Goal: Task Accomplishment & Management: Use online tool/utility

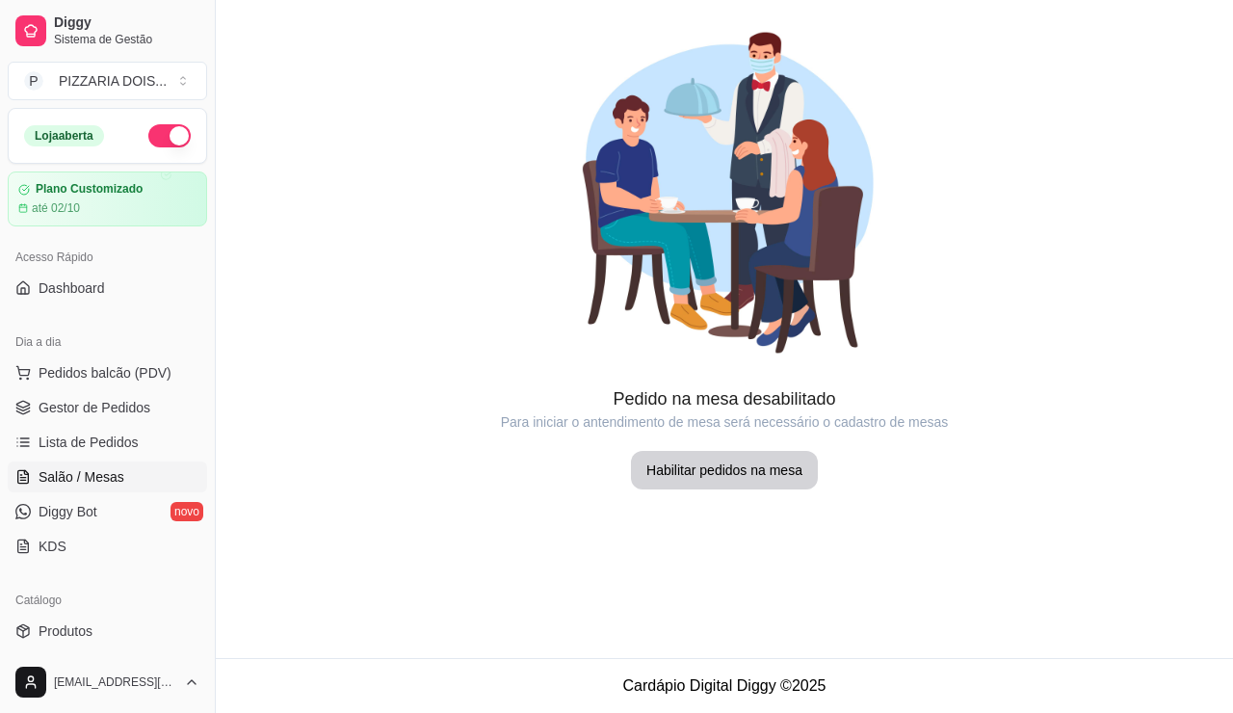
scroll to position [289, 0]
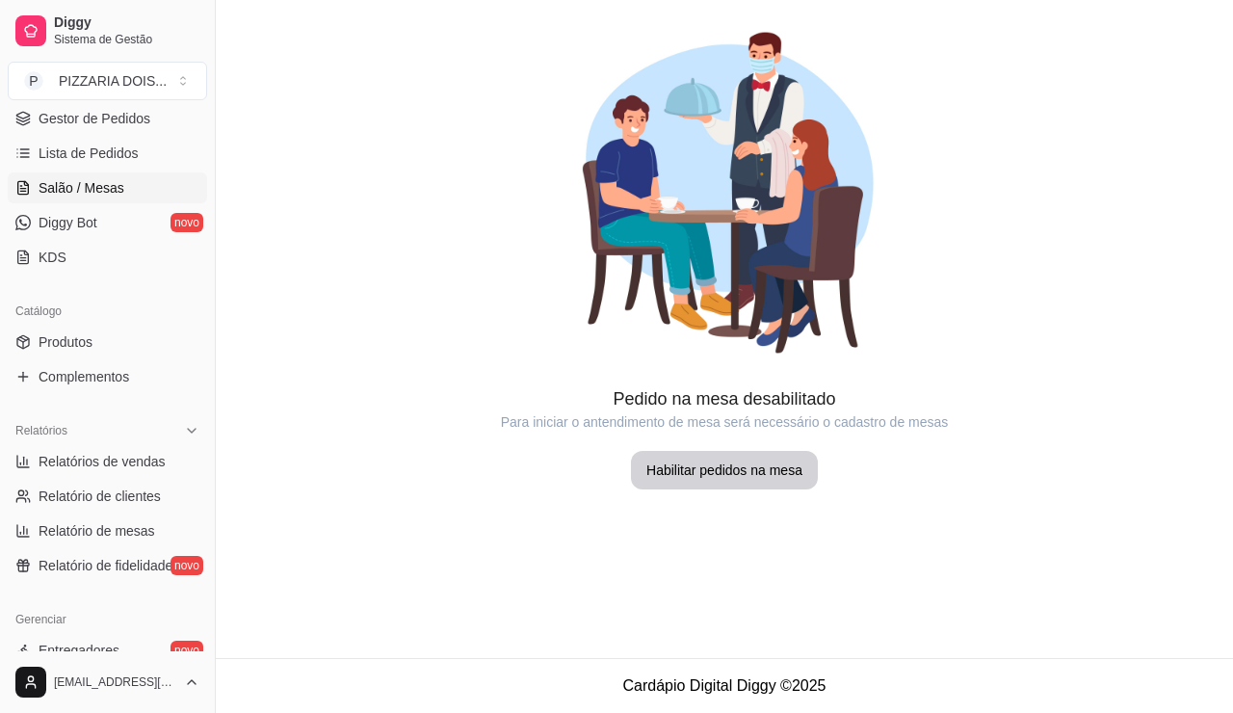
click at [93, 93] on span "Pedidos balcão (PDV)" at bounding box center [105, 83] width 133 height 19
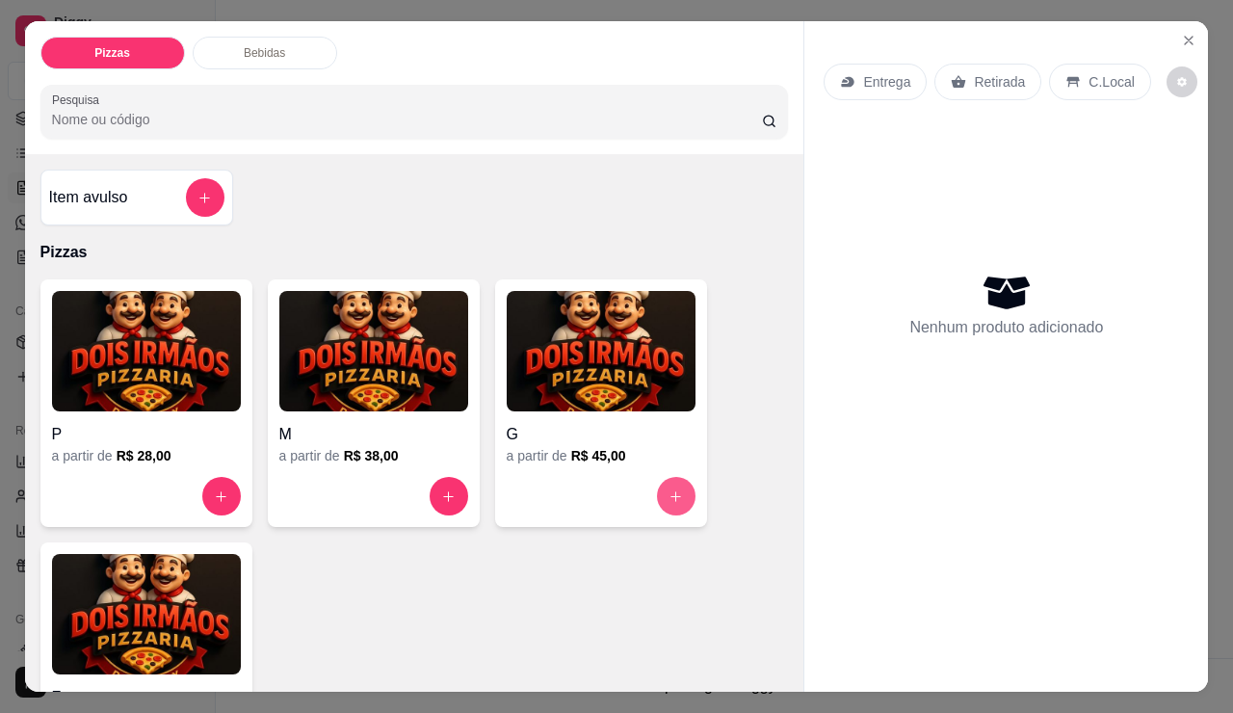
click at [664, 516] on button "increase-product-quantity" at bounding box center [676, 496] width 39 height 39
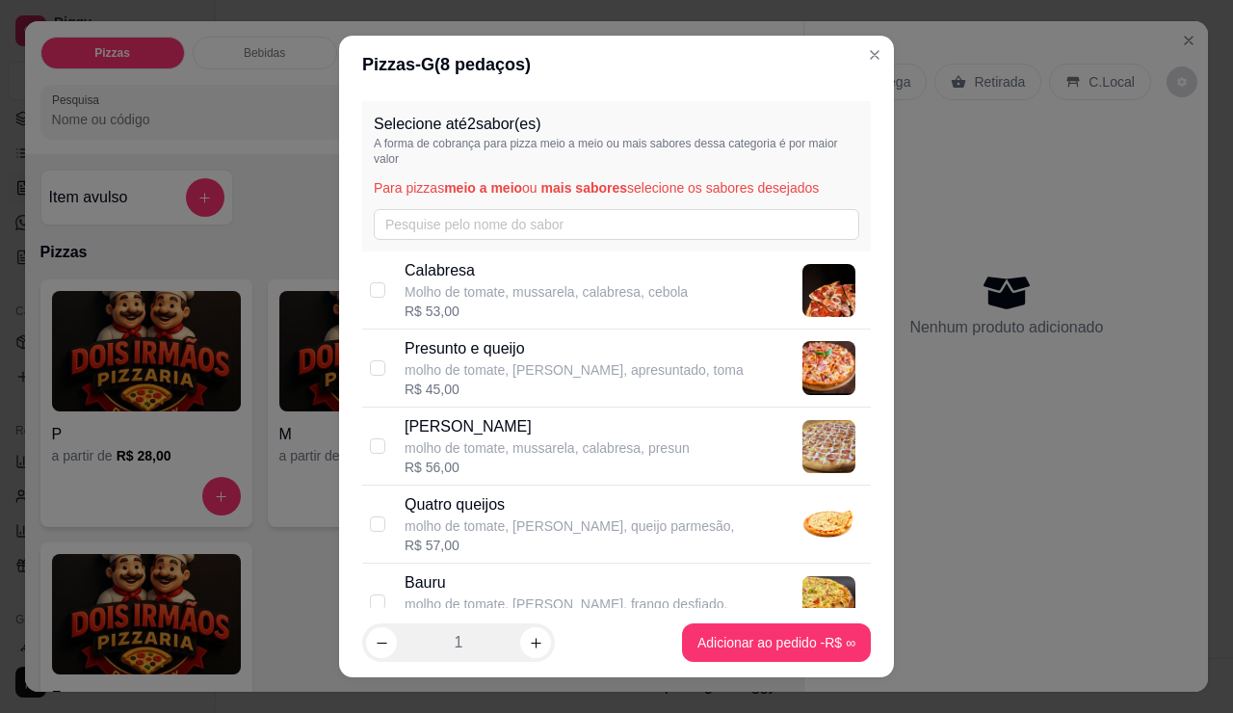
click at [389, 330] on div "Calabresa Molho de tomate, mussarela, calabresa, cebola R$ 53,00" at bounding box center [616, 290] width 509 height 78
checkbox input "true"
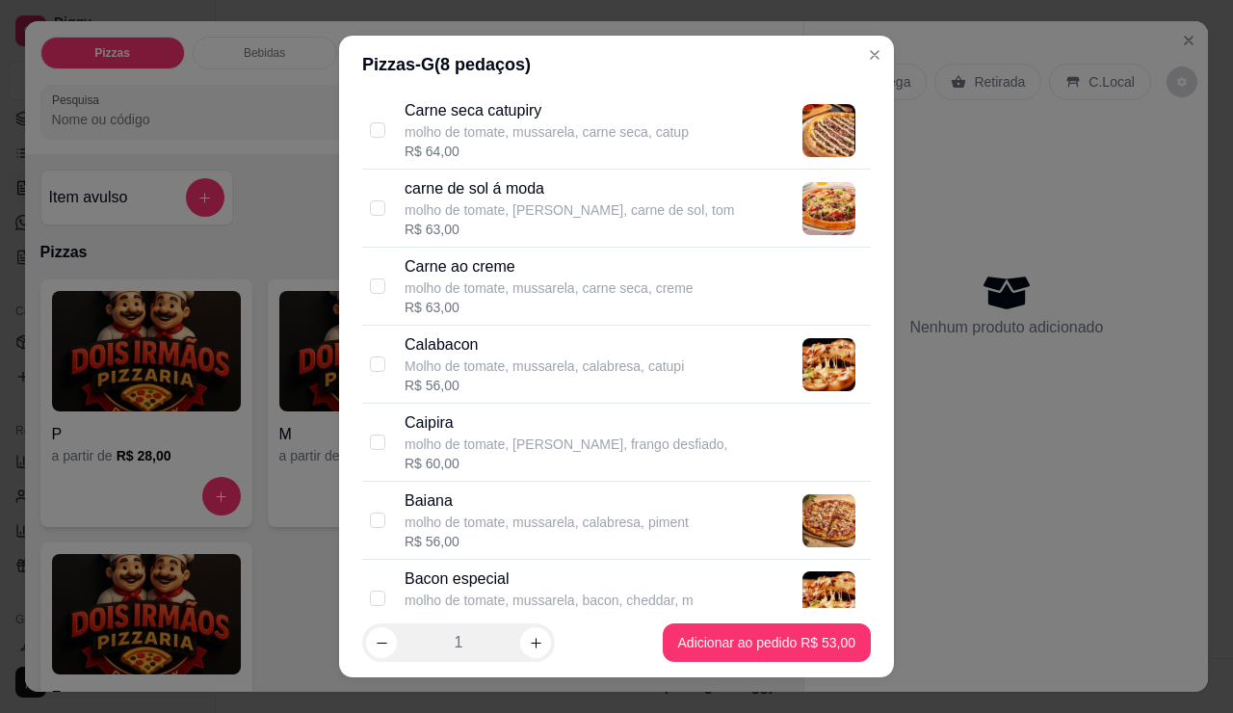
scroll to position [1349, 0]
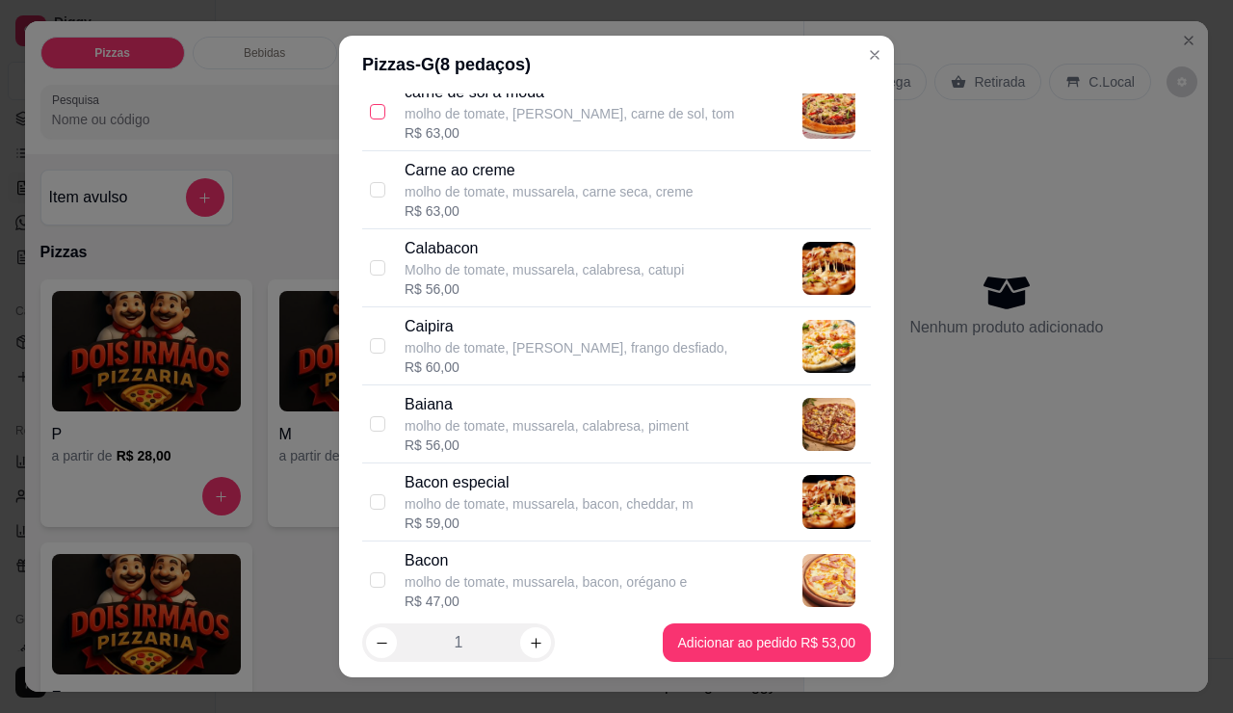
click at [381, 122] on label at bounding box center [377, 111] width 15 height 21
click at [381, 119] on input "checkbox" at bounding box center [377, 111] width 15 height 15
click at [392, 151] on div "carne de sol á moda molho de tomate, mussarela, carne de sol, [PERSON_NAME]$ 63…" at bounding box center [616, 112] width 509 height 78
checkbox input "true"
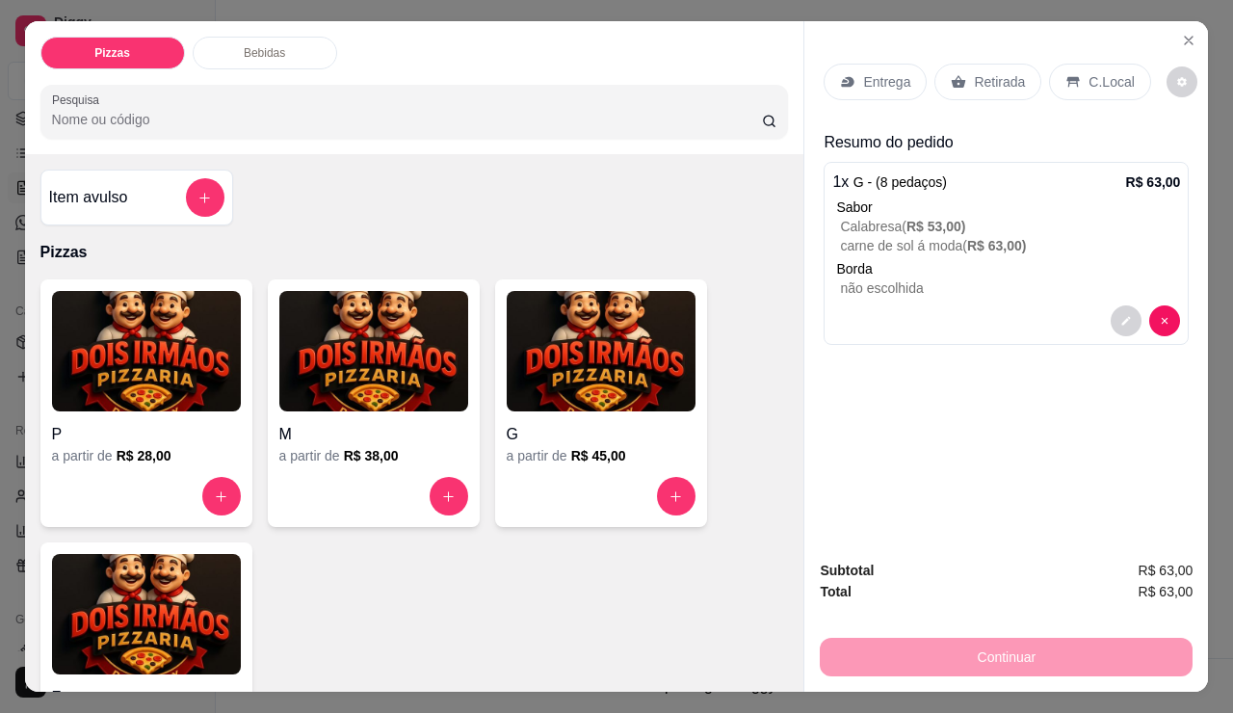
click at [882, 92] on p "Entrega" at bounding box center [886, 81] width 47 height 19
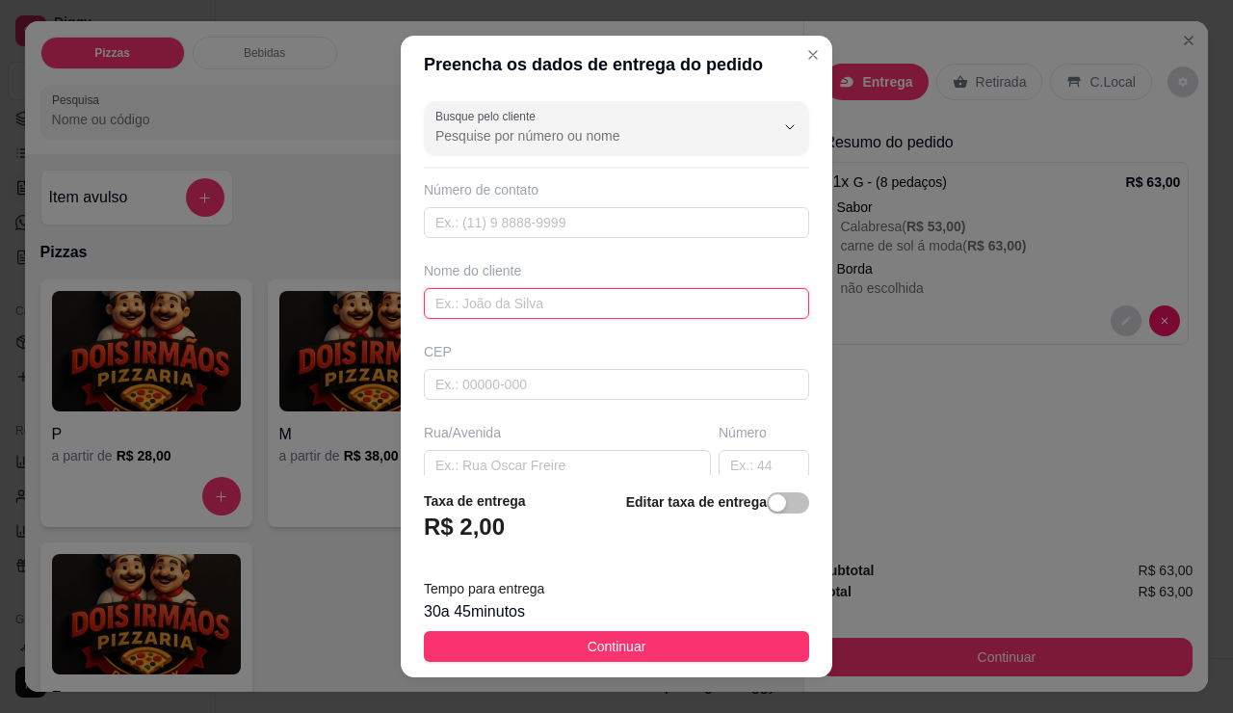
click at [522, 319] on input "text" at bounding box center [616, 303] width 385 height 31
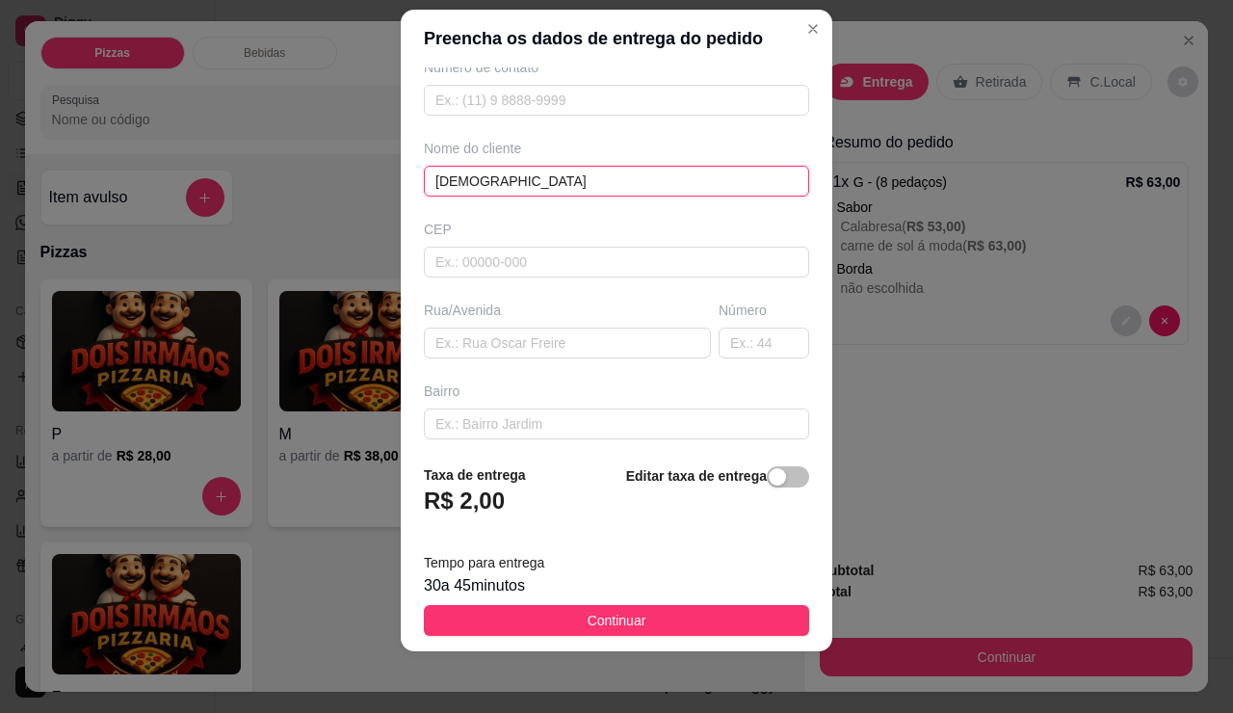
scroll to position [193, 0]
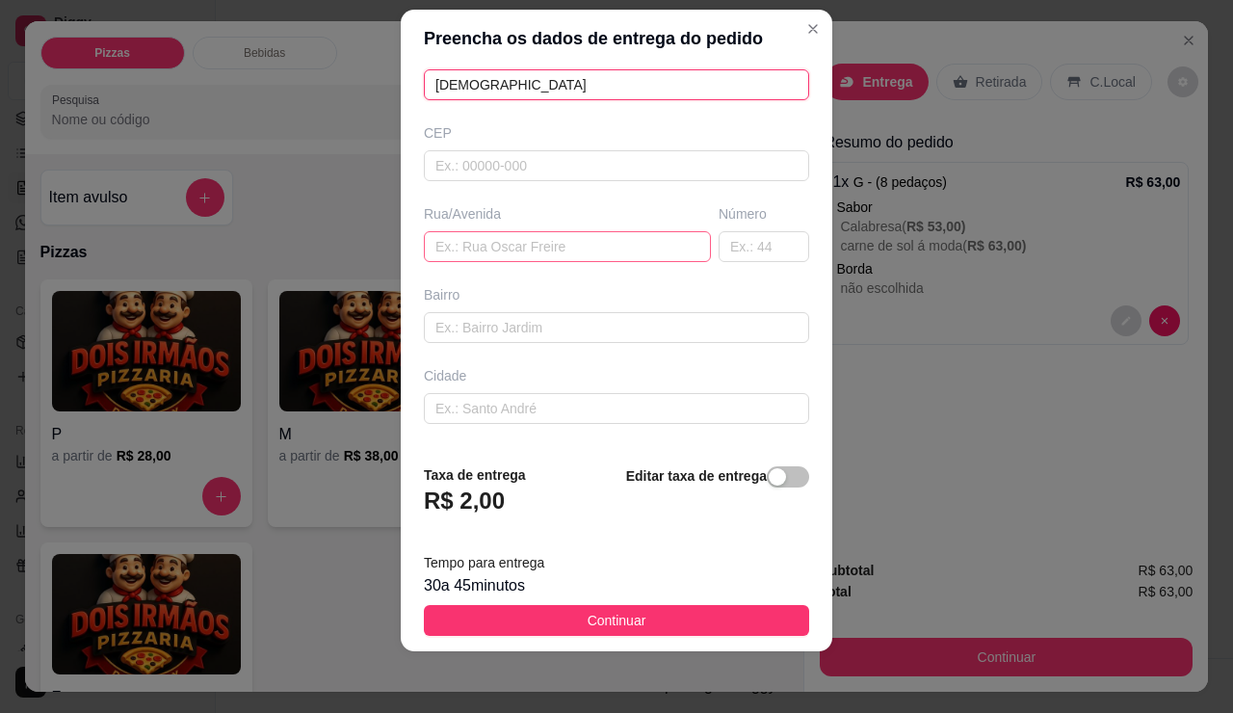
type input "[DEMOGRAPHIC_DATA]"
click at [469, 262] on input "text" at bounding box center [567, 246] width 287 height 31
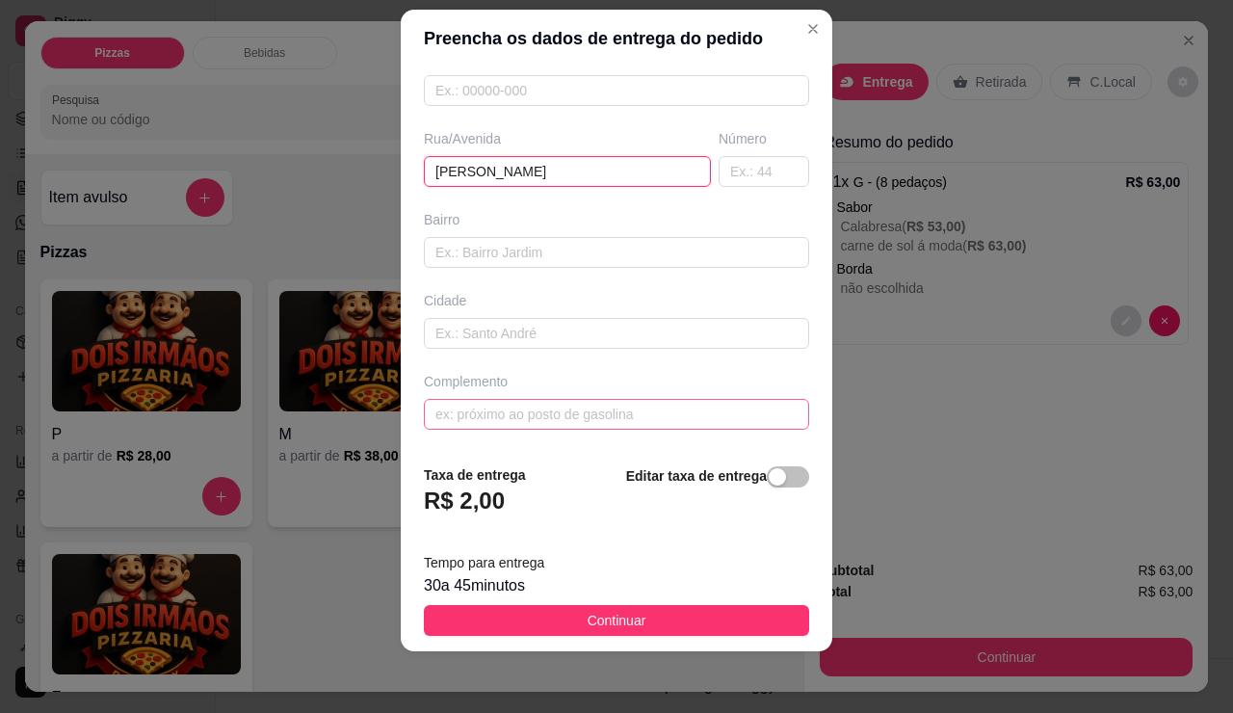
type input "[PERSON_NAME]"
click at [568, 399] on input "text" at bounding box center [616, 414] width 385 height 31
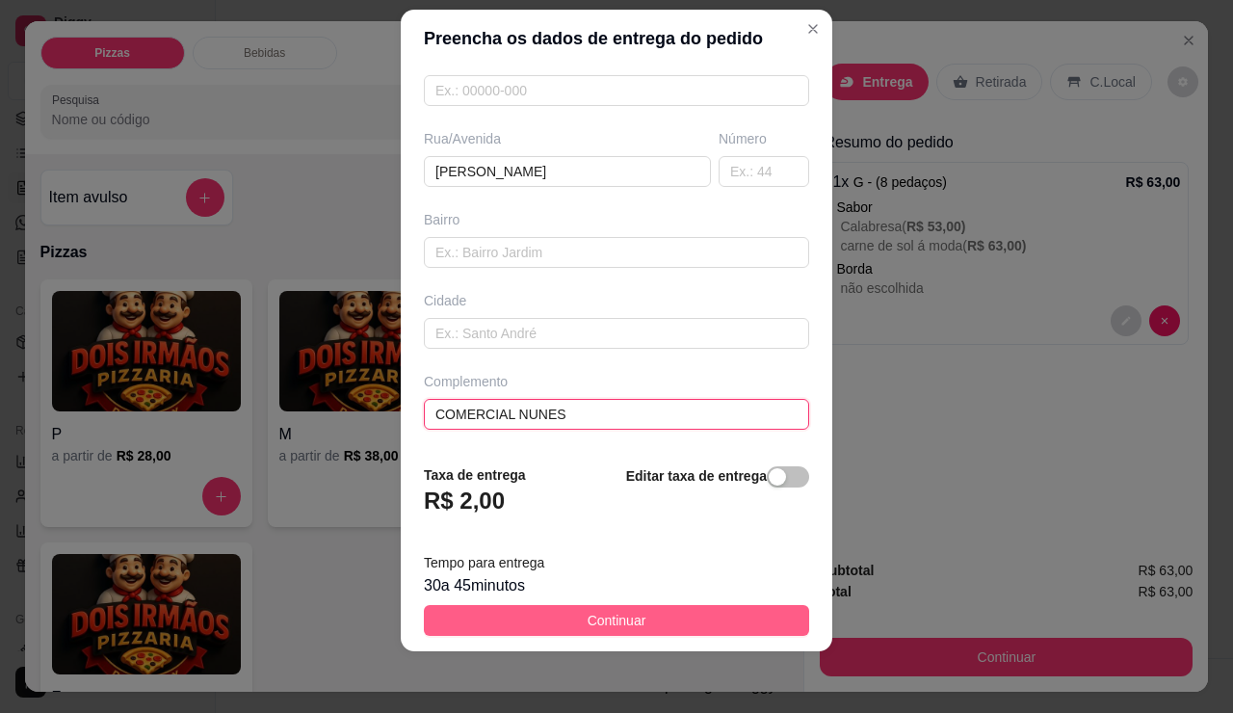
type input "COMERCIAL NUNES"
click at [609, 610] on span "Continuar" at bounding box center [617, 620] width 59 height 21
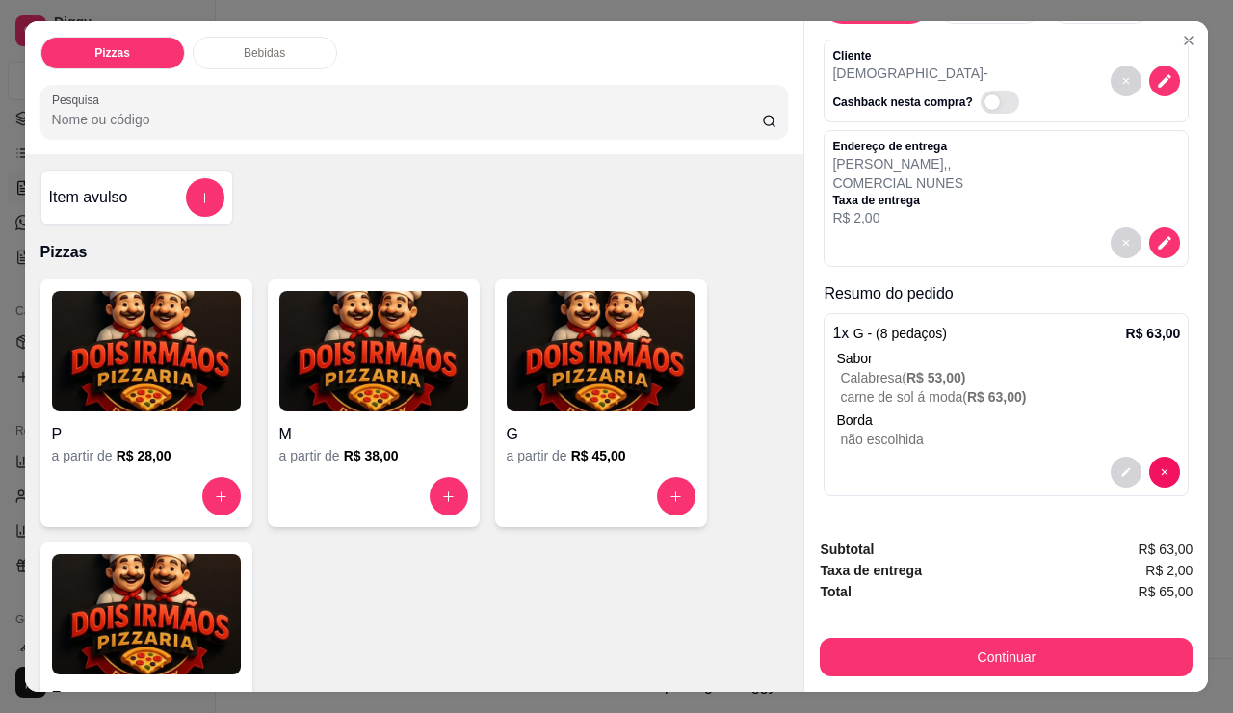
scroll to position [63, 0]
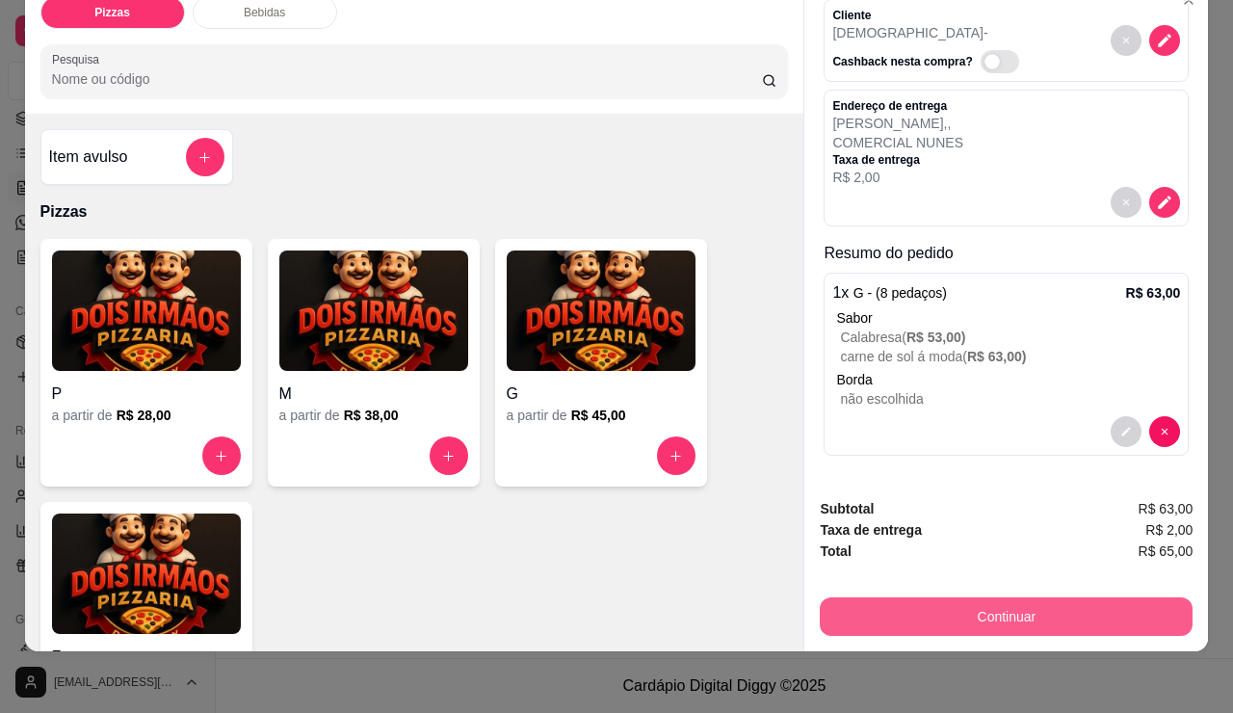
click at [1031, 597] on button "Continuar" at bounding box center [1006, 616] width 373 height 39
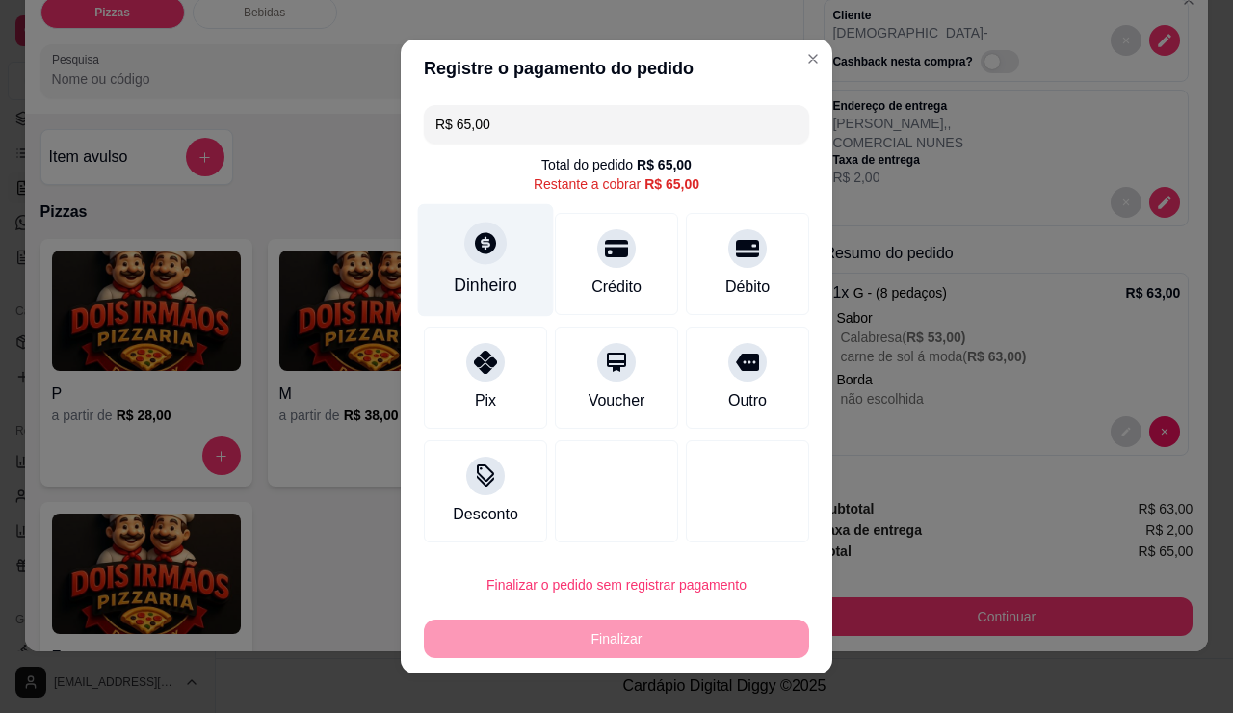
click at [454, 298] on div "Dinheiro" at bounding box center [486, 285] width 64 height 25
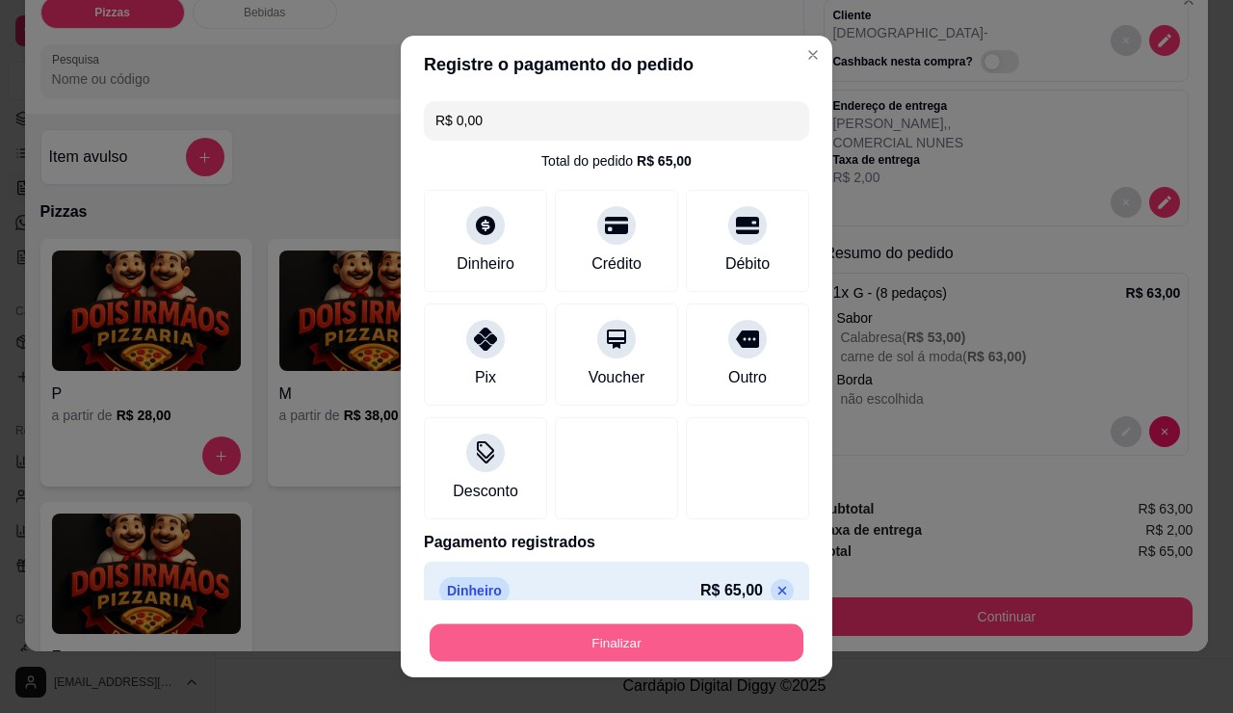
click at [584, 628] on button "Finalizar" at bounding box center [617, 643] width 374 height 38
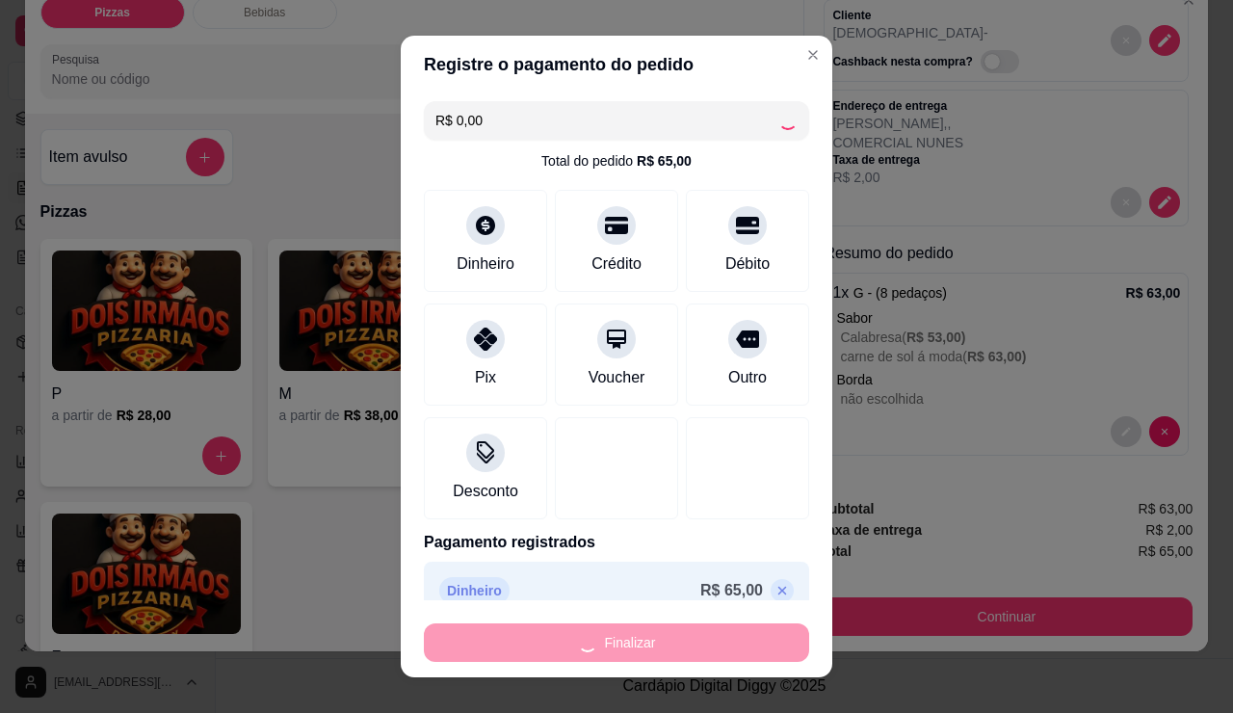
type input "-R$ 65,00"
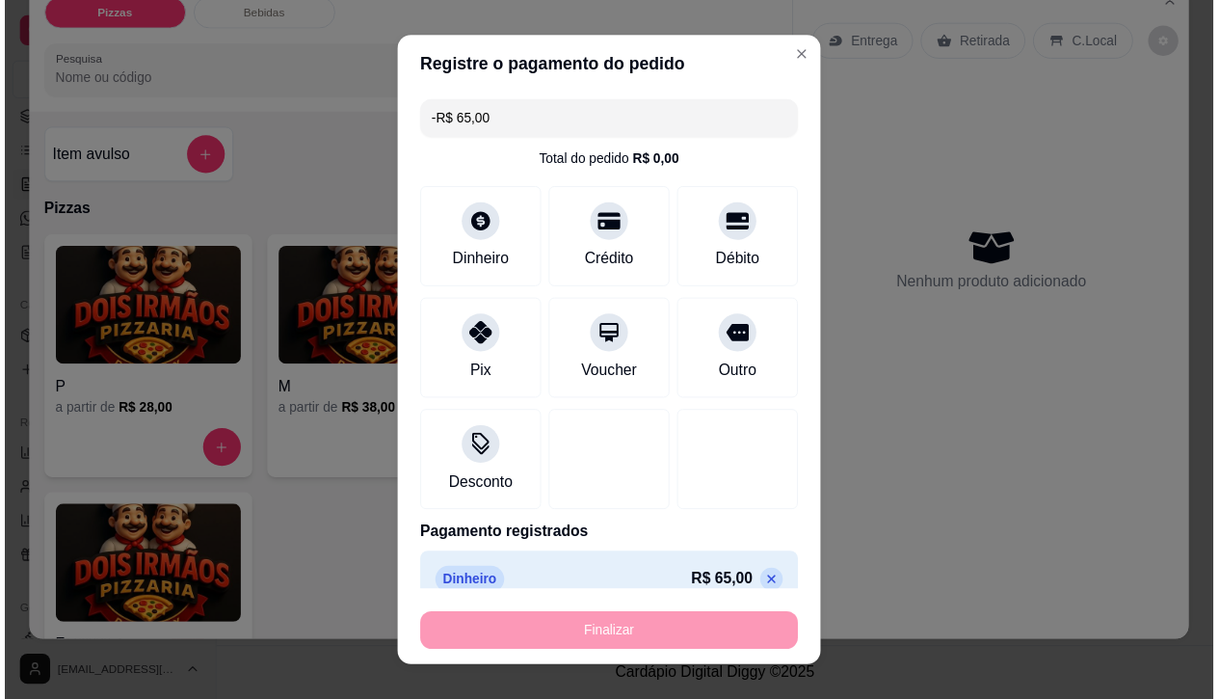
scroll to position [0, 0]
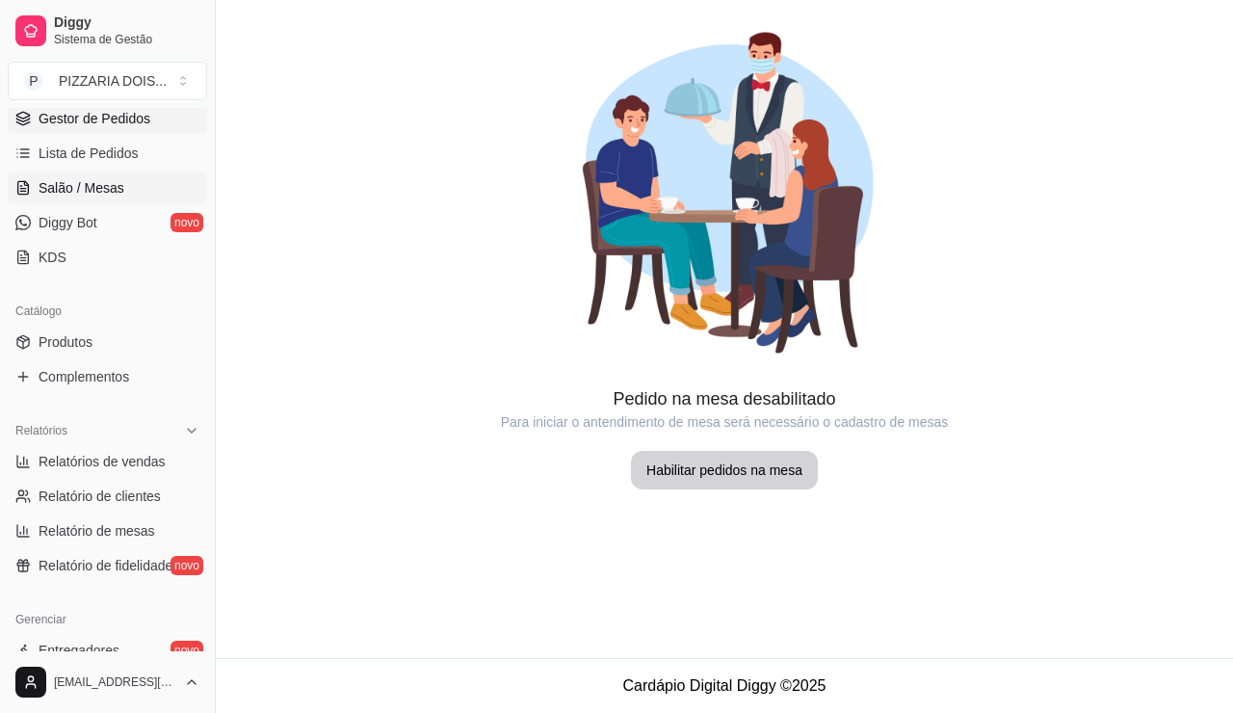
click at [113, 128] on span "Gestor de Pedidos" at bounding box center [95, 118] width 112 height 19
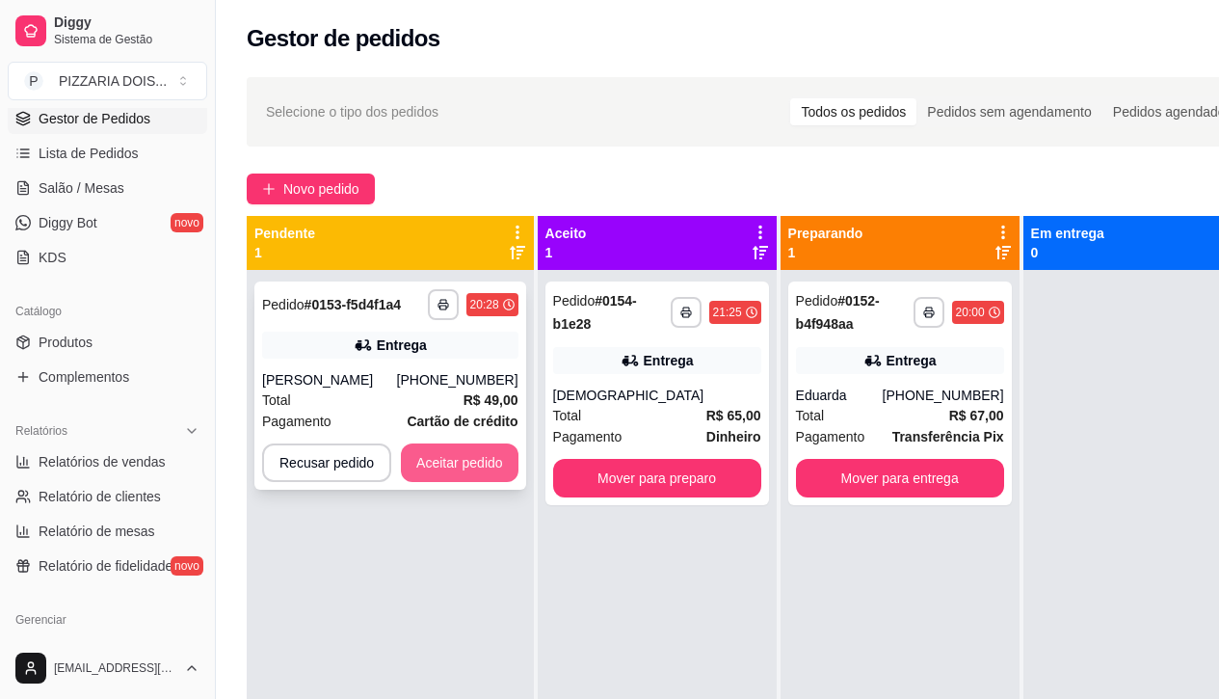
click at [518, 482] on button "Aceitar pedido" at bounding box center [460, 462] width 118 height 39
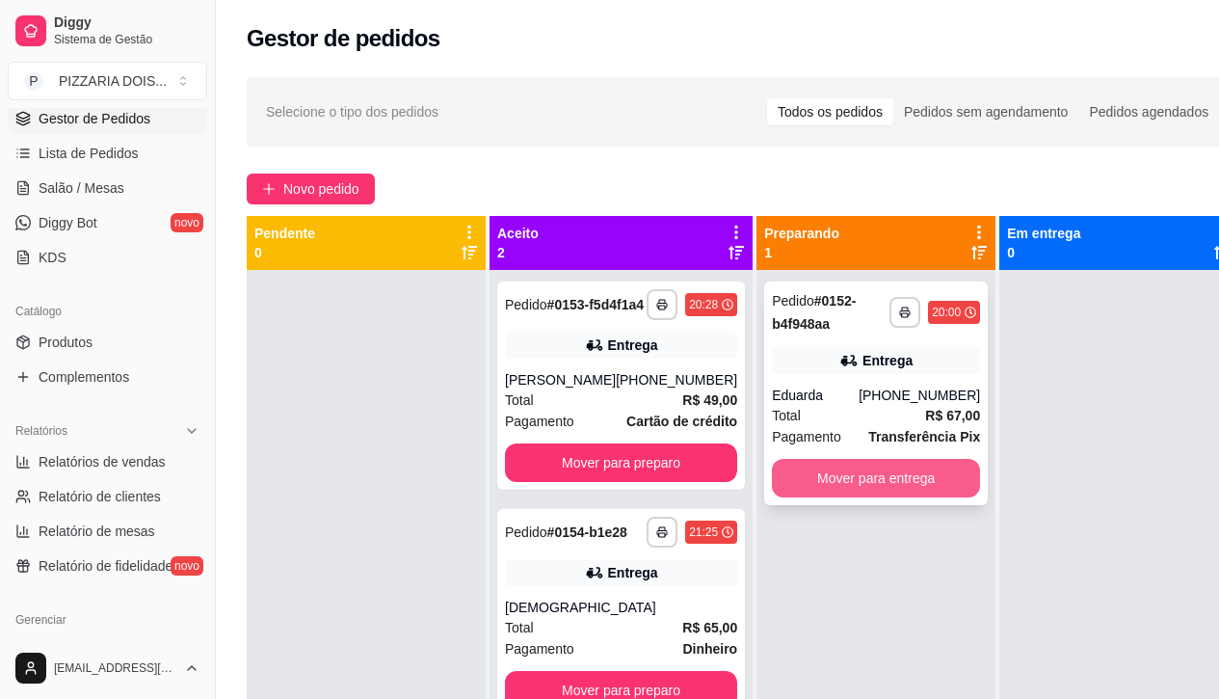
click at [940, 497] on button "Mover para entrega" at bounding box center [876, 478] width 208 height 39
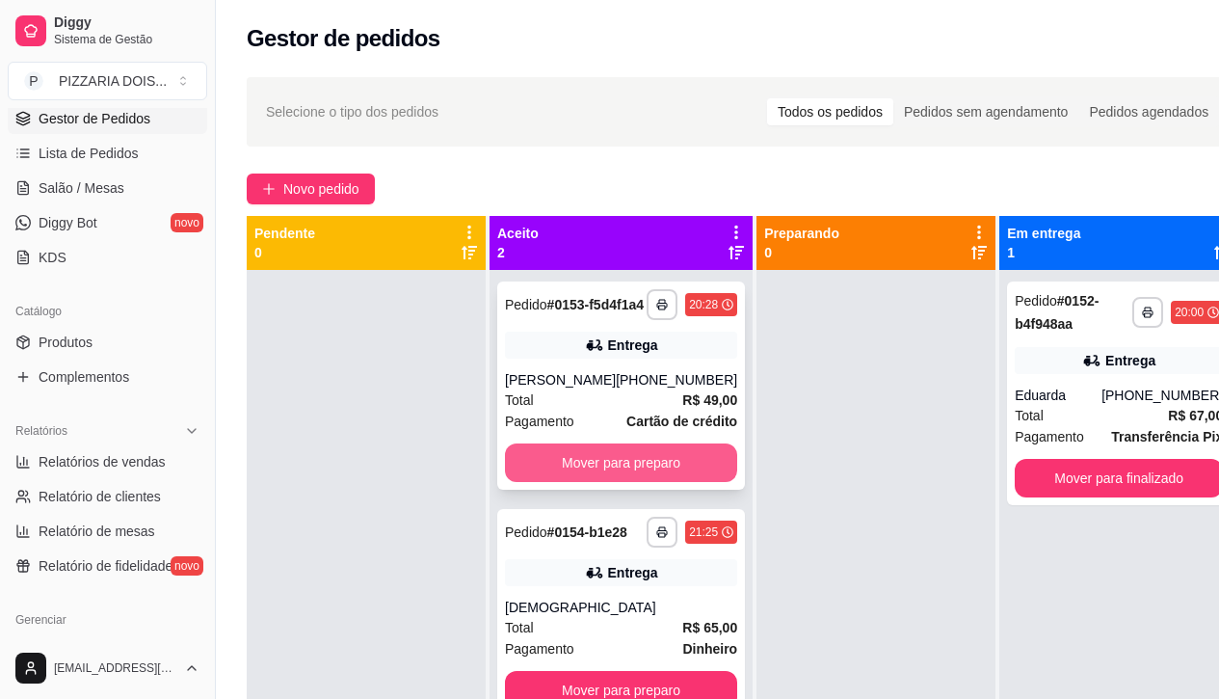
click at [698, 482] on button "Mover para preparo" at bounding box center [621, 462] width 232 height 39
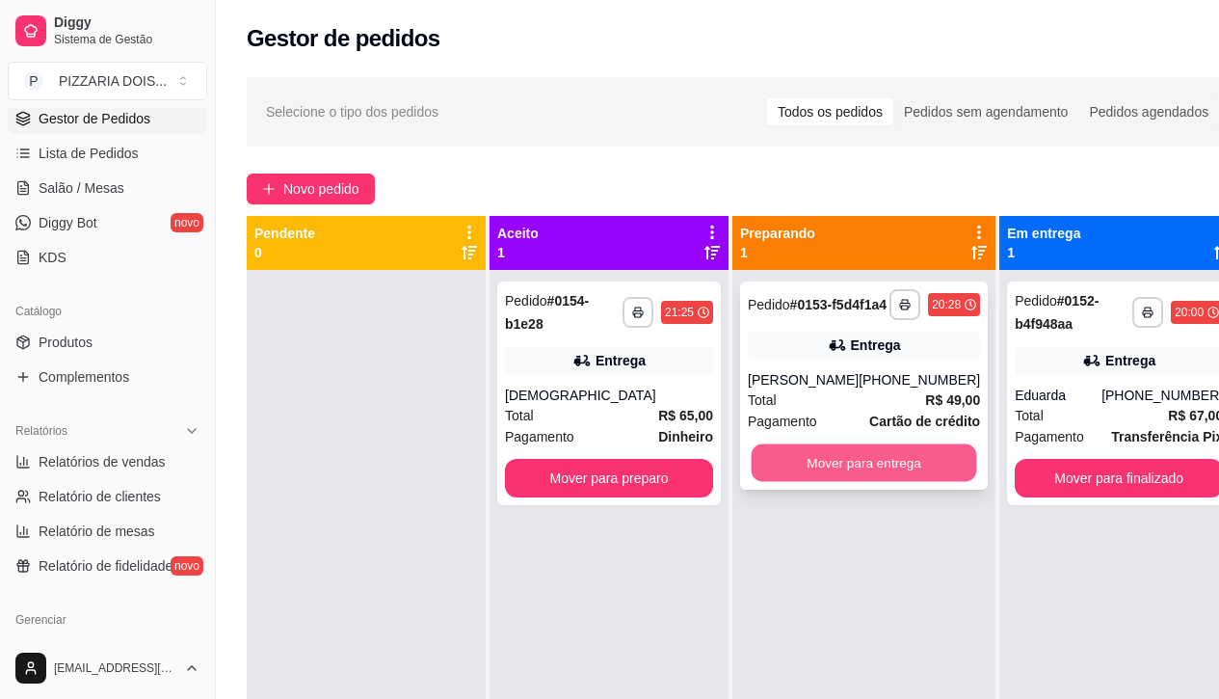
click at [883, 482] on button "Mover para entrega" at bounding box center [864, 463] width 225 height 38
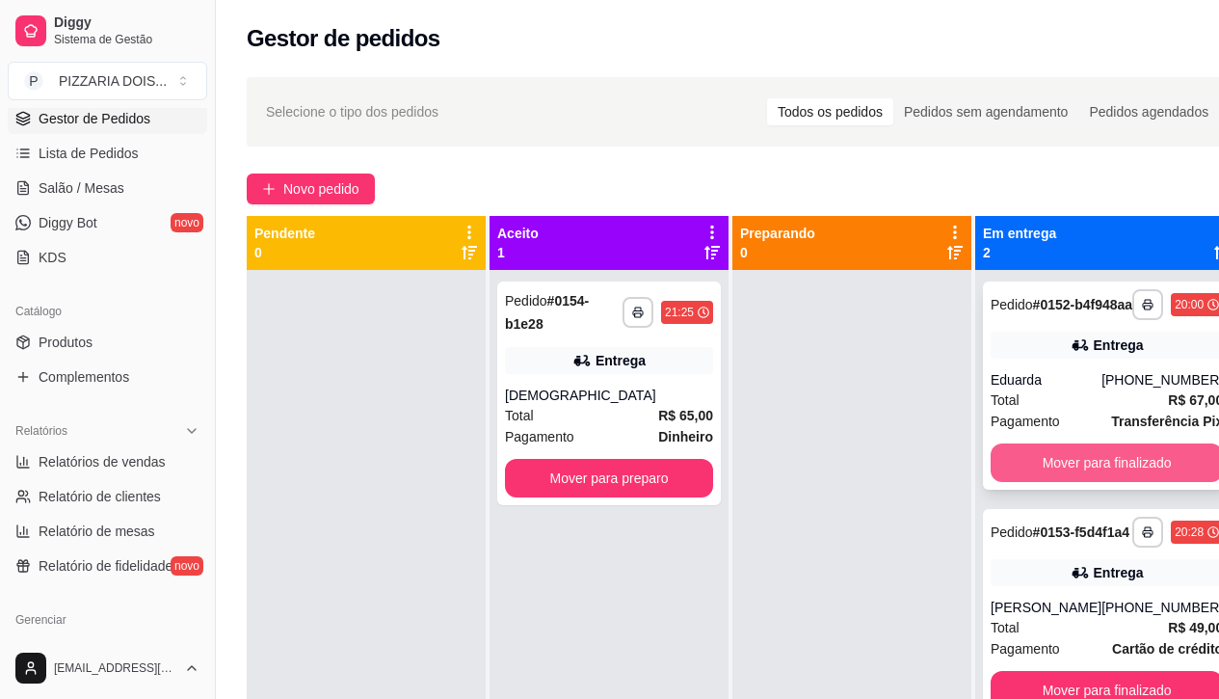
click at [1184, 482] on button "Mover para finalizado" at bounding box center [1107, 462] width 232 height 39
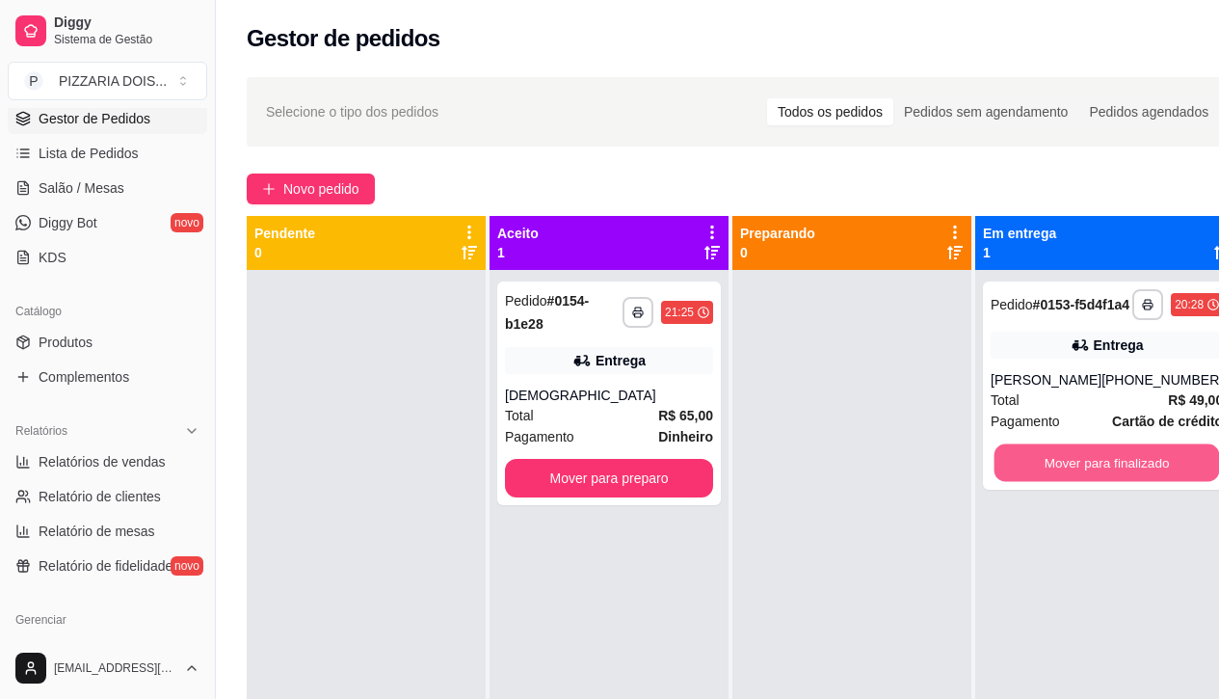
click at [1184, 482] on button "Mover para finalizado" at bounding box center [1106, 463] width 225 height 38
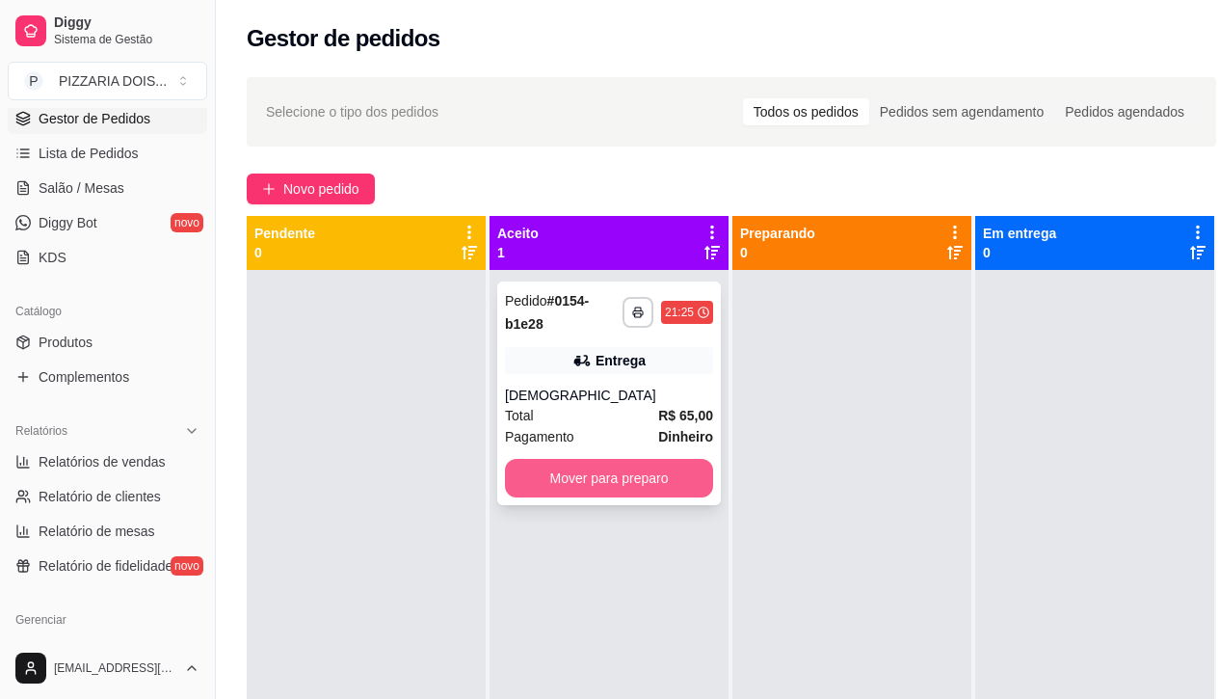
click at [651, 497] on button "Mover para preparo" at bounding box center [609, 478] width 208 height 39
